Goal: Obtain resource: Obtain resource

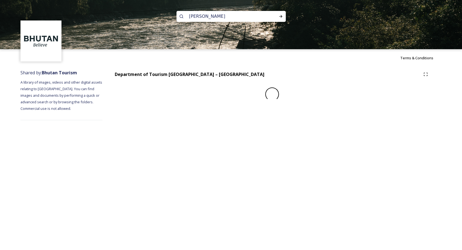
type input "marchang"
click at [235, 90] on div at bounding box center [271, 94] width 317 height 14
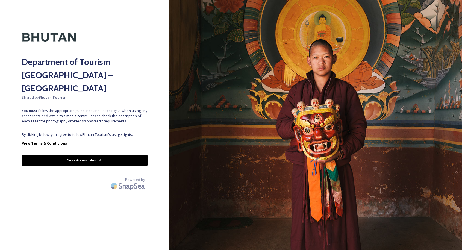
click at [123, 155] on button "Yes - Access Files" at bounding box center [85, 160] width 126 height 11
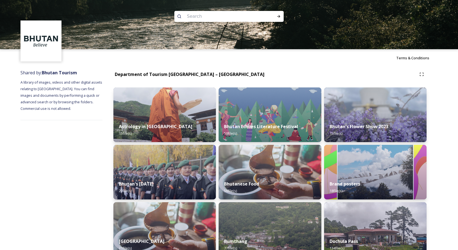
click at [208, 17] on input at bounding box center [221, 16] width 75 height 12
type input "marchang"
click at [260, 60] on div "Terms & Conditions" at bounding box center [229, 57] width 458 height 17
click at [278, 15] on icon at bounding box center [278, 16] width 4 height 4
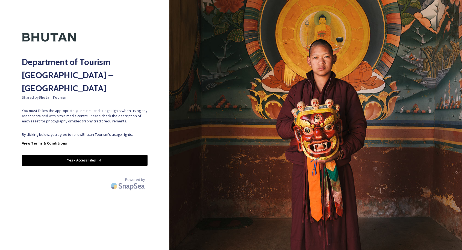
click at [128, 155] on button "Yes - Access Files" at bounding box center [85, 160] width 126 height 11
